Goal: Task Accomplishment & Management: Manage account settings

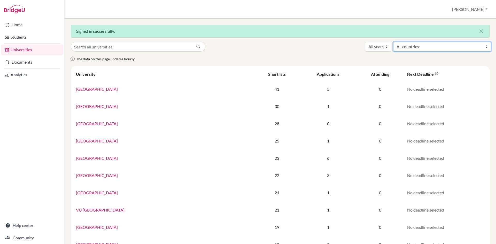
click at [393, 42] on select "All countries Australia Austria Belgium Canada Croatia Czech Republic Denmark F…" at bounding box center [442, 47] width 98 height 10
select select "234"
click option "[GEOGRAPHIC_DATA]" at bounding box center [0, 0] width 0 height 0
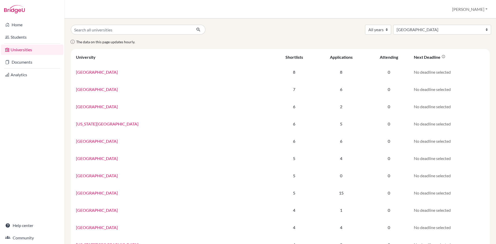
select select "234"
click at [15, 38] on link "Students" at bounding box center [32, 37] width 62 height 10
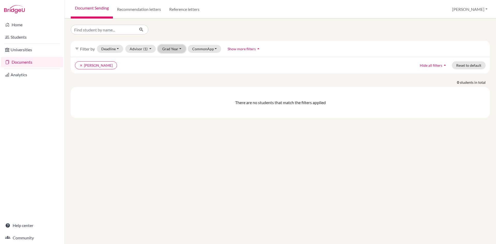
click at [179, 47] on button "Grad Year" at bounding box center [172, 49] width 28 height 8
click at [175, 78] on div "2025" at bounding box center [173, 76] width 18 height 6
click at [218, 50] on button "CommonApp" at bounding box center [211, 49] width 34 height 8
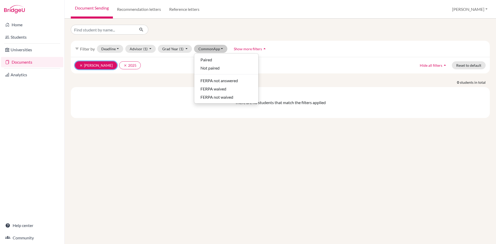
click at [80, 64] on icon "clear" at bounding box center [81, 66] width 4 height 4
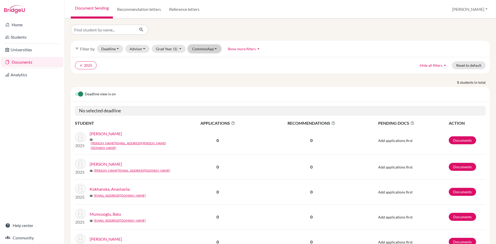
click at [206, 47] on button "CommonApp" at bounding box center [205, 49] width 34 height 8
click at [161, 67] on ul "clear 2025" at bounding box center [229, 65] width 308 height 8
click at [181, 49] on button "Grad Year (1)" at bounding box center [169, 49] width 34 height 8
click at [166, 83] on span "2024" at bounding box center [162, 85] width 9 height 6
click at [105, 65] on icon "clear" at bounding box center [105, 66] width 4 height 4
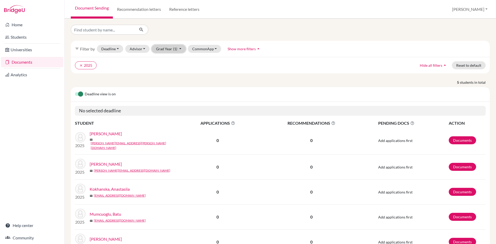
click at [178, 46] on button "Grad Year (1)" at bounding box center [169, 49] width 34 height 8
click at [146, 47] on button "Advisor" at bounding box center [137, 49] width 25 height 8
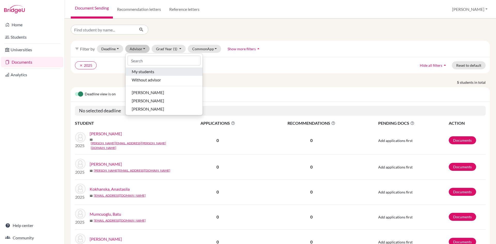
click at [145, 71] on span "My students" at bounding box center [143, 72] width 22 height 6
select select "10"
select select "11"
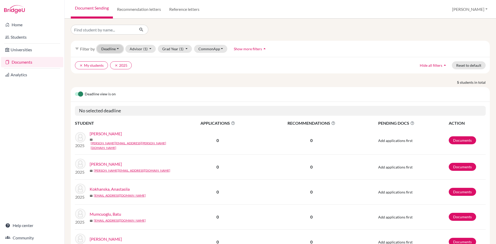
click at [120, 47] on button "Deadline - Select a date range Or double click for a single date selection Toda…" at bounding box center [110, 49] width 26 height 8
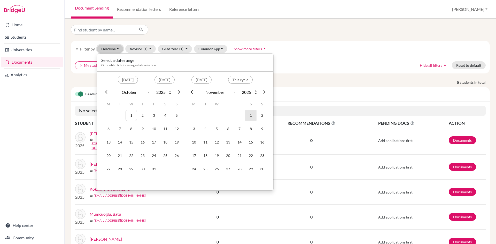
click at [248, 114] on td "1" at bounding box center [250, 115] width 11 height 11
click at [104, 91] on th at bounding box center [107, 91] width 8 height 6
select select "9"
click at [359, 47] on div "filter_list Filter by Deadline 11/01/2025 - 11/01/2025 Select a date range Or d…" at bounding box center [280, 49] width 419 height 16
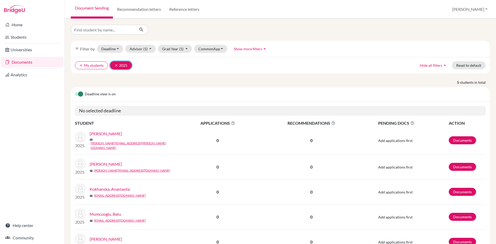
click at [117, 64] on icon "clear" at bounding box center [116, 66] width 4 height 4
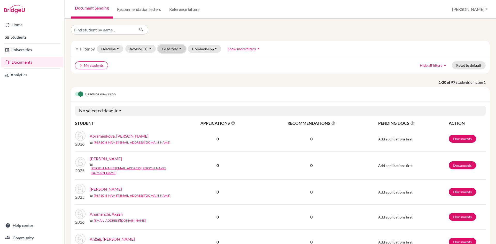
click at [181, 49] on button "Grad Year" at bounding box center [172, 49] width 28 height 8
click at [176, 83] on div "2024" at bounding box center [173, 85] width 18 height 6
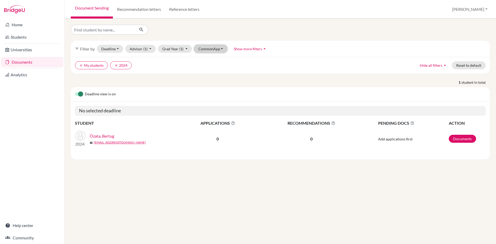
click at [217, 46] on button "CommonApp" at bounding box center [211, 49] width 34 height 8
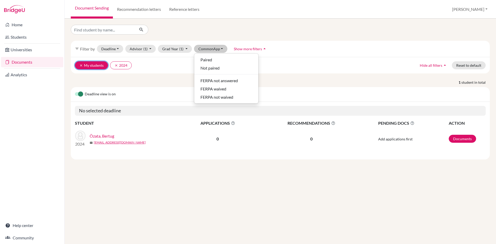
click at [94, 67] on button "clear My students" at bounding box center [91, 65] width 33 height 8
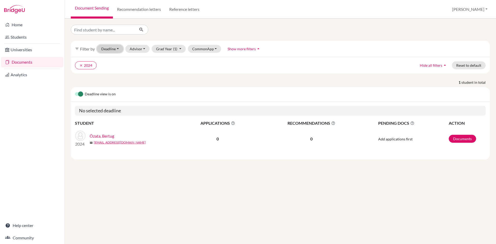
click at [120, 52] on button "Deadline - Select a date range Or double click for a single date selection Toda…" at bounding box center [110, 49] width 26 height 8
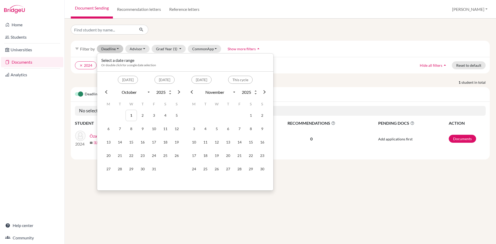
click at [108, 92] on span at bounding box center [107, 92] width 4 height 4
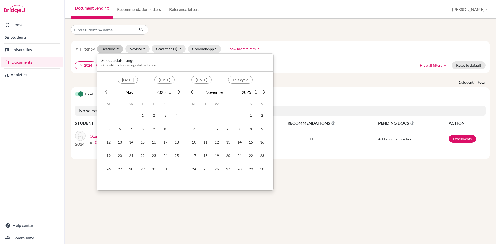
click at [108, 92] on span at bounding box center [107, 92] width 4 height 4
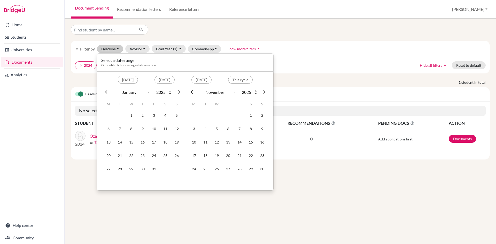
select select "12"
type input "2024"
click at [108, 92] on span at bounding box center [107, 92] width 4 height 4
select select "10"
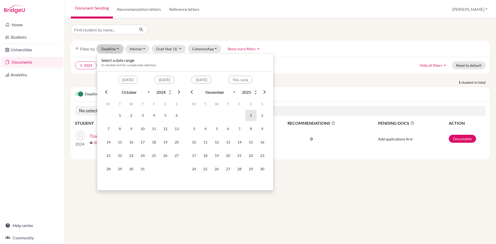
click at [251, 116] on td "1" at bounding box center [250, 115] width 11 height 11
click at [296, 60] on div "clear 2024 Hide all filters arrow_drop_up Reset to default" at bounding box center [280, 65] width 419 height 17
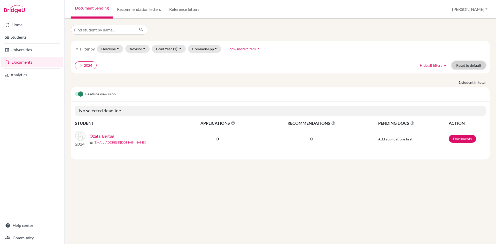
click at [466, 64] on button "Reset to default" at bounding box center [468, 65] width 34 height 8
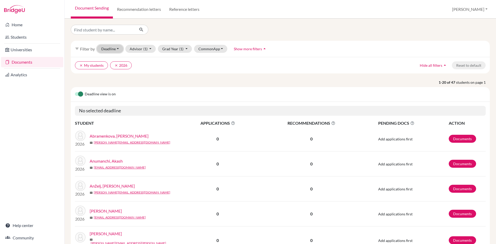
click at [119, 48] on button "Deadline - Select a date range Or double click for a single date selection Toda…" at bounding box center [110, 49] width 26 height 8
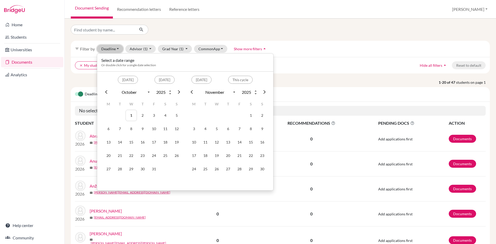
click at [119, 48] on button "Deadline - Select a date range Or double click for a single date selection Toda…" at bounding box center [110, 49] width 26 height 8
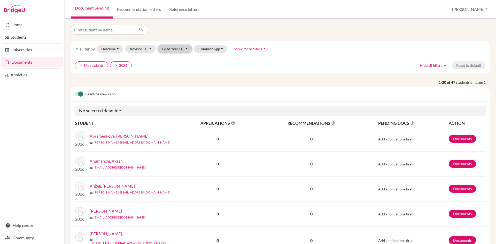
click at [187, 46] on button "Grad Year (1)" at bounding box center [175, 49] width 34 height 8
click at [175, 82] on div "2024" at bounding box center [173, 85] width 18 height 6
click at [116, 66] on icon "clear" at bounding box center [116, 66] width 4 height 4
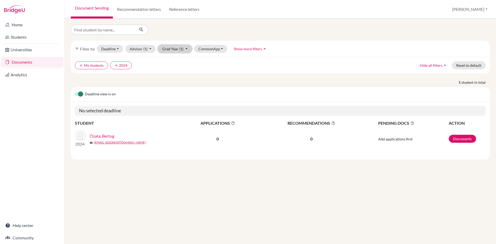
click at [188, 49] on button "Grad Year (1)" at bounding box center [175, 49] width 34 height 8
click at [178, 76] on div "2025" at bounding box center [173, 76] width 18 height 6
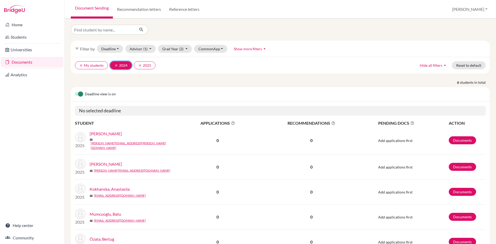
click at [115, 65] on icon "clear" at bounding box center [116, 66] width 4 height 4
click at [220, 49] on button "CommonApp" at bounding box center [211, 49] width 34 height 8
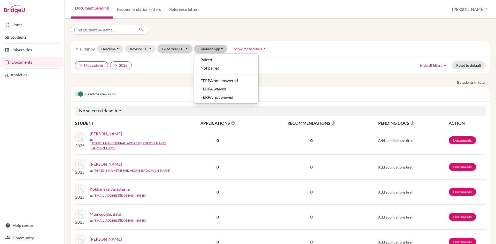
click at [186, 49] on button "Grad Year (1)" at bounding box center [175, 49] width 34 height 8
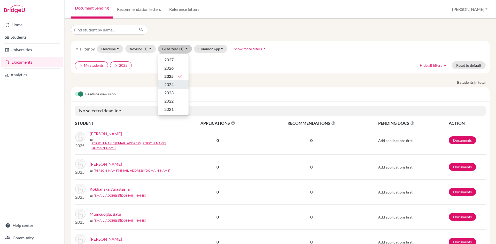
click at [177, 85] on div "2024" at bounding box center [173, 85] width 18 height 6
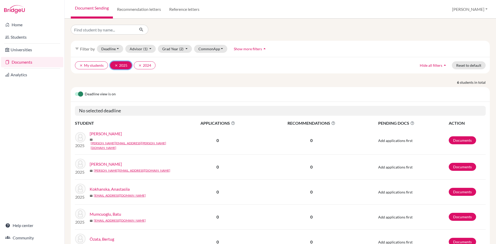
click at [115, 66] on icon "clear" at bounding box center [116, 66] width 4 height 4
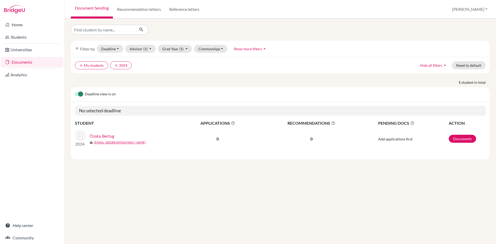
click at [75, 91] on label at bounding box center [75, 91] width 0 height 0
click at [79, 95] on input "checkbox" at bounding box center [77, 93] width 4 height 5
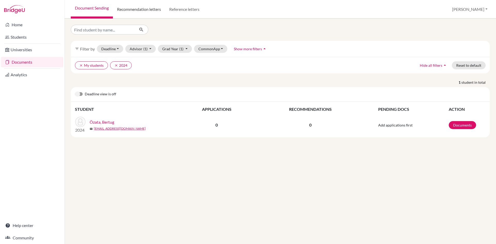
click at [140, 9] on link "Recommendation letters" at bounding box center [139, 9] width 52 height 19
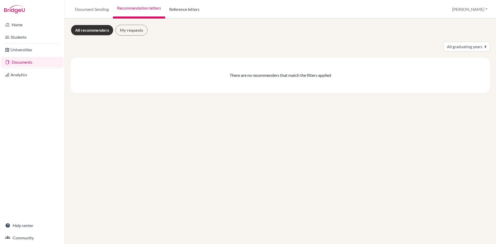
click at [192, 8] on link "Reference letters" at bounding box center [184, 9] width 38 height 19
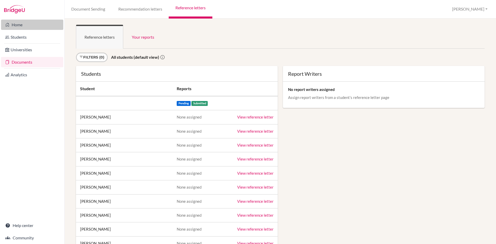
click at [16, 23] on link "Home" at bounding box center [32, 25] width 62 height 10
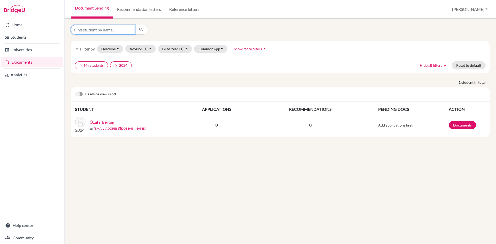
click at [92, 34] on input "Find student by name..." at bounding box center [103, 30] width 64 height 10
click at [221, 46] on button "CommonApp" at bounding box center [211, 49] width 34 height 8
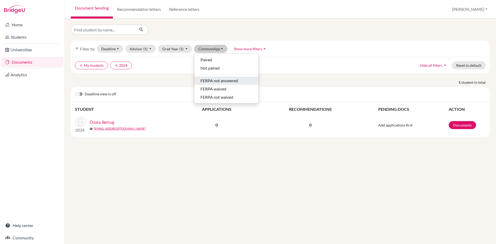
click at [223, 79] on span "FERPA not answered" at bounding box center [218, 81] width 37 height 6
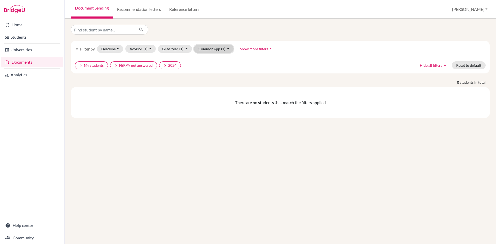
click at [228, 48] on button "CommonApp (1)" at bounding box center [214, 49] width 40 height 8
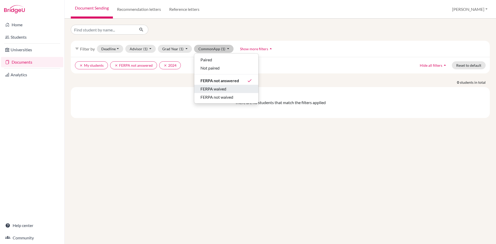
click at [223, 88] on span "FERPA waived" at bounding box center [213, 89] width 26 height 6
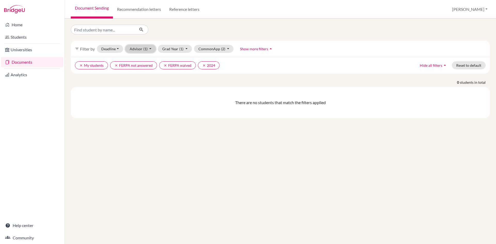
click at [150, 48] on button "Advisor (1)" at bounding box center [140, 49] width 31 height 8
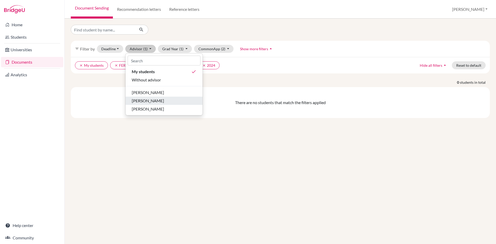
click at [151, 101] on span "[PERSON_NAME]" at bounding box center [148, 101] width 32 height 6
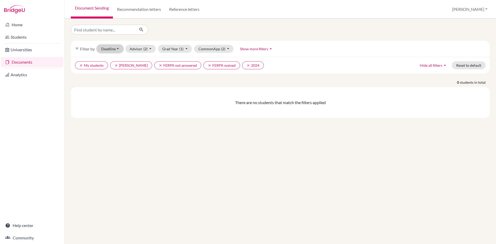
click at [117, 48] on button "Deadline - Select a date range Or double click for a single date selection Toda…" at bounding box center [110, 49] width 26 height 8
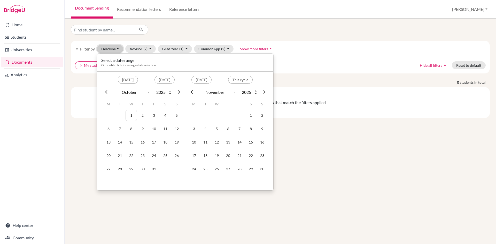
click at [117, 48] on button "Deadline - Select a date range Or double click for a single date selection Toda…" at bounding box center [110, 49] width 26 height 8
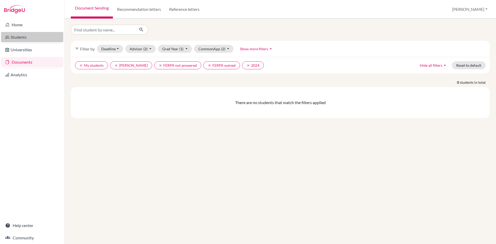
click at [20, 34] on link "Students" at bounding box center [32, 37] width 62 height 10
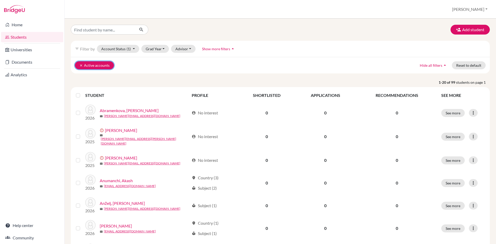
click at [81, 66] on icon "clear" at bounding box center [81, 66] width 4 height 4
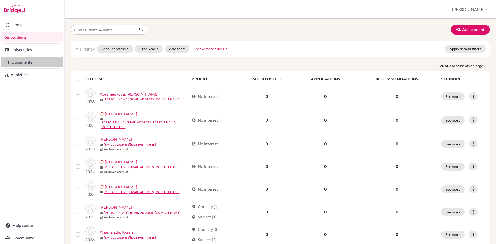
click at [30, 61] on link "Documents" at bounding box center [32, 62] width 62 height 10
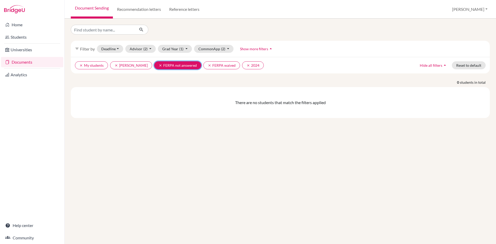
click at [158, 64] on icon "clear" at bounding box center [160, 66] width 4 height 4
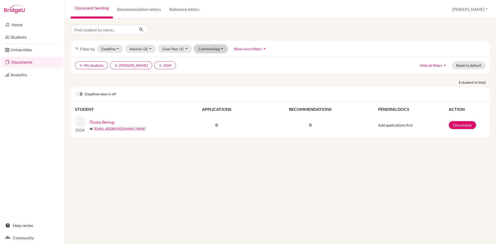
click at [211, 49] on button "CommonApp" at bounding box center [211, 49] width 34 height 8
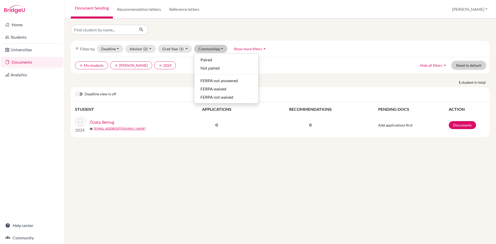
click at [463, 63] on button "Reset to default" at bounding box center [468, 65] width 34 height 8
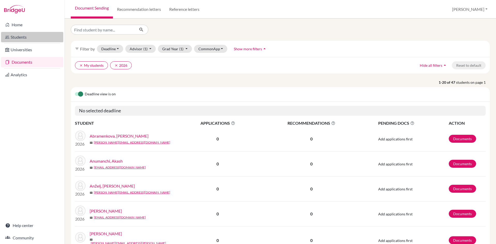
click at [15, 36] on link "Students" at bounding box center [32, 37] width 62 height 10
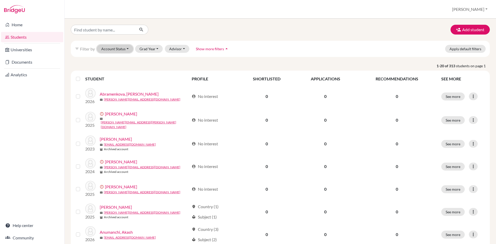
click at [128, 48] on button "Account Status" at bounding box center [115, 49] width 36 height 8
click at [130, 68] on span "Archived accounts" at bounding box center [119, 68] width 33 height 6
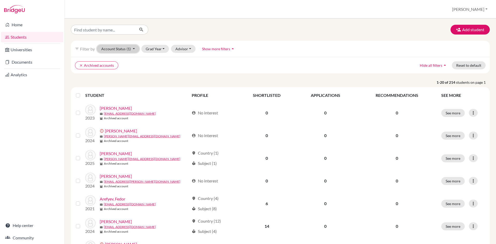
click at [132, 47] on button "Account Status (1)" at bounding box center [118, 49] width 42 height 8
click at [129, 82] on div "Registered" at bounding box center [126, 81] width 46 height 6
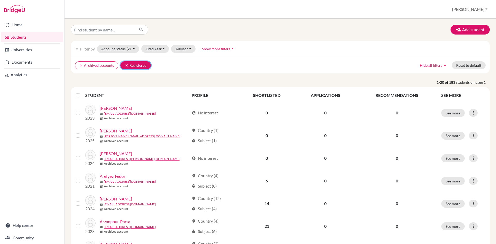
click at [125, 64] on icon "clear" at bounding box center [127, 66] width 4 height 4
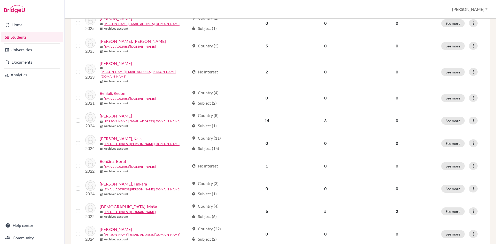
scroll to position [346, 0]
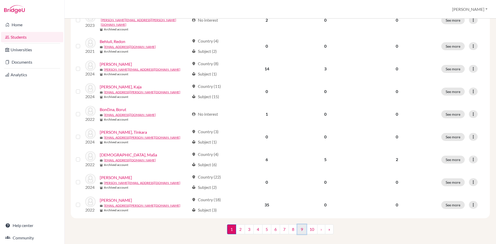
click at [303, 225] on link "9" at bounding box center [301, 230] width 9 height 10
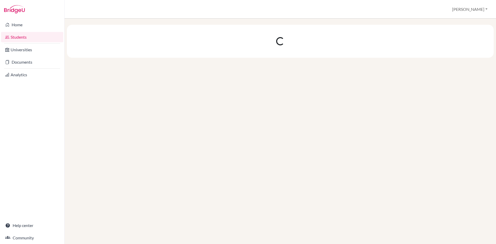
scroll to position [0, 0]
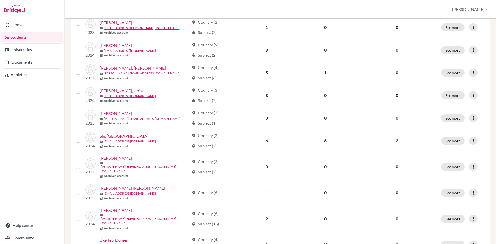
scroll to position [346, 0]
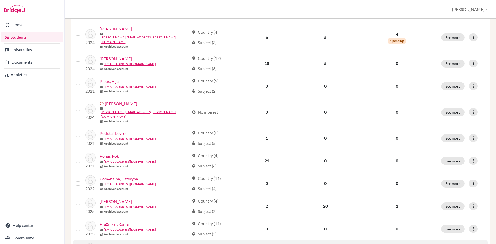
scroll to position [346, 0]
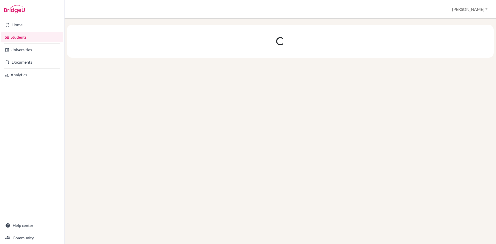
scroll to position [0, 0]
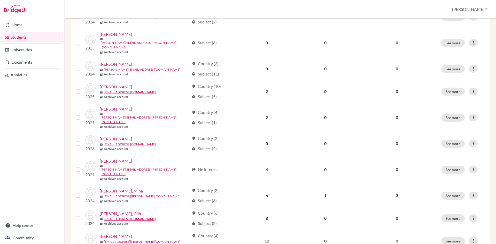
scroll to position [265, 0]
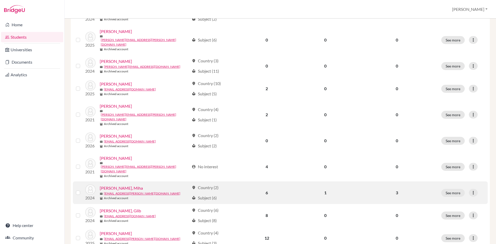
click at [113, 185] on link "[PERSON_NAME], Miha" at bounding box center [121, 188] width 43 height 6
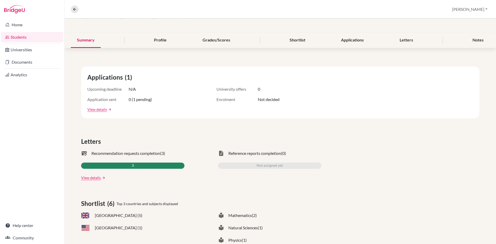
scroll to position [22, 0]
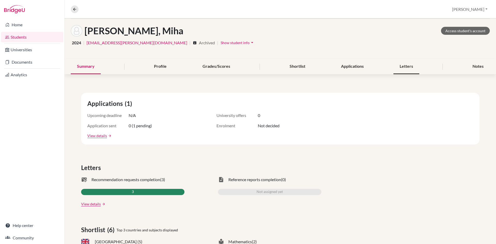
click at [409, 65] on div "Letters" at bounding box center [406, 66] width 26 height 15
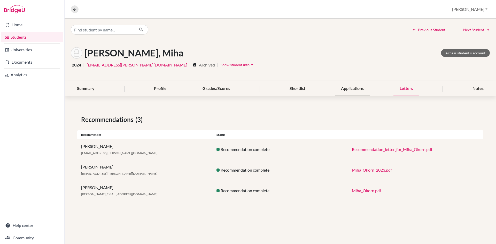
click at [359, 90] on div "Applications" at bounding box center [352, 88] width 35 height 15
